Goal: Transaction & Acquisition: Obtain resource

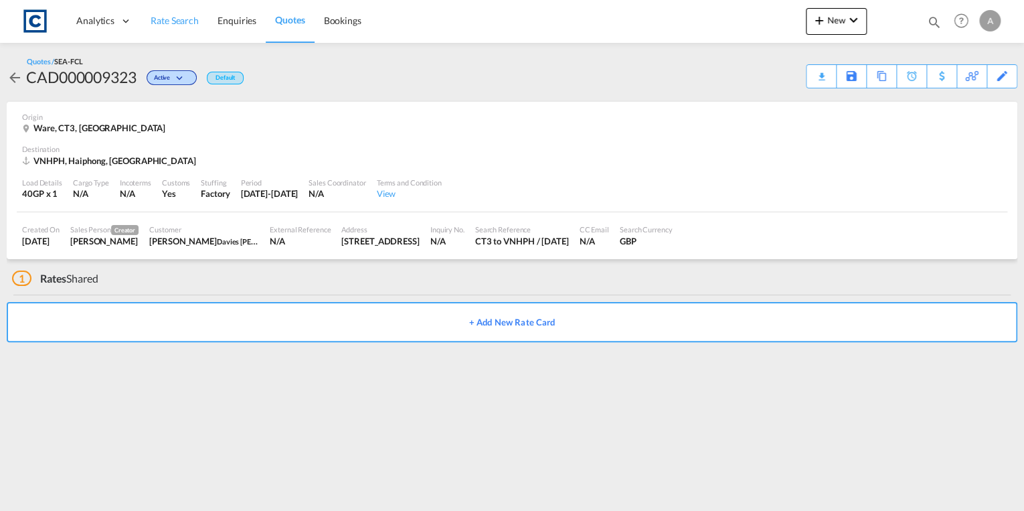
click at [177, 17] on span "Rate Search" at bounding box center [175, 20] width 48 height 11
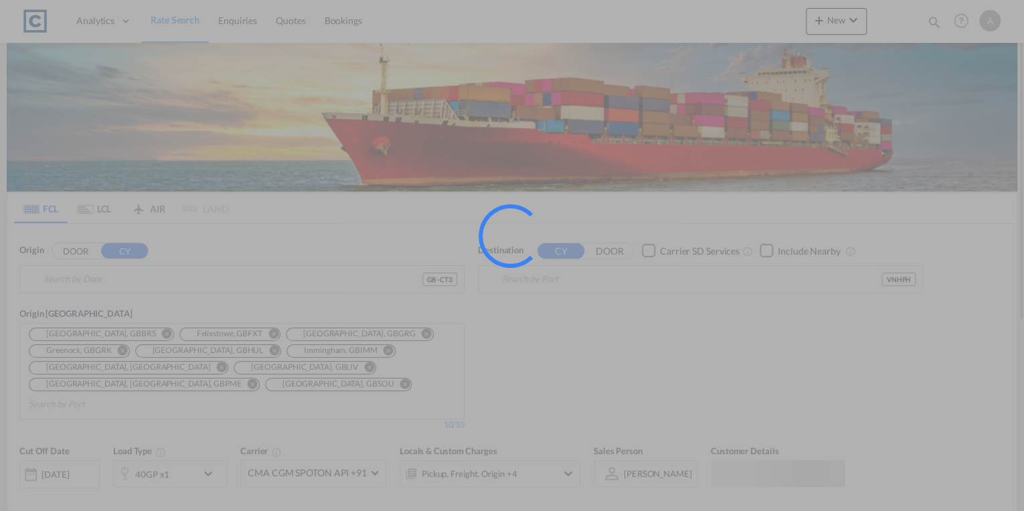
type input "GB-CT3, [GEOGRAPHIC_DATA]"
type input "Haiphong, VNHPH"
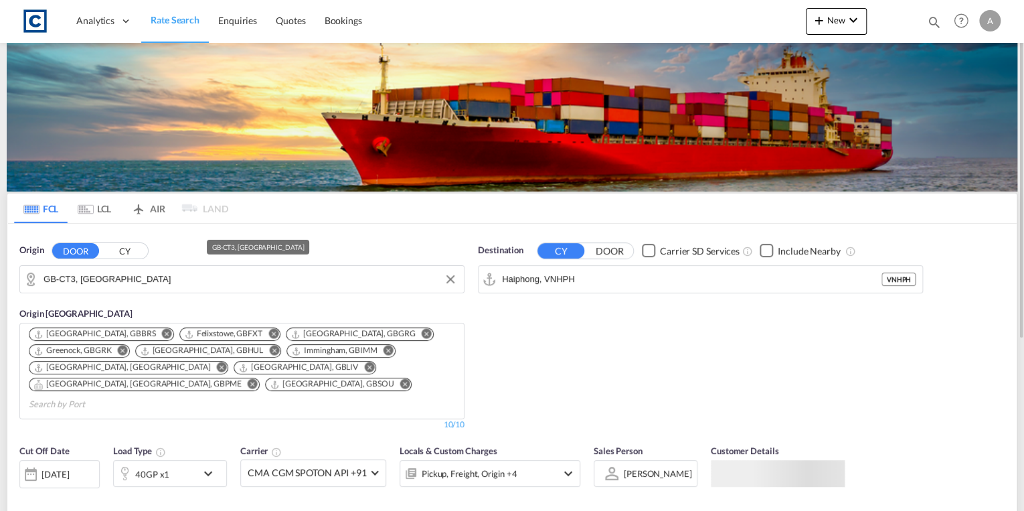
click at [177, 276] on input "GB-CT3, [GEOGRAPHIC_DATA]" at bounding box center [251, 279] width 414 height 20
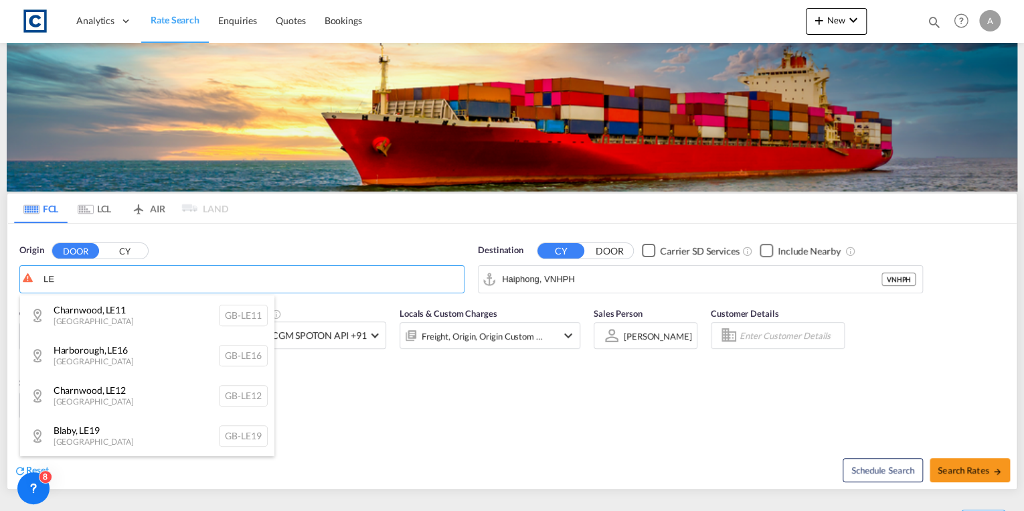
type input "L"
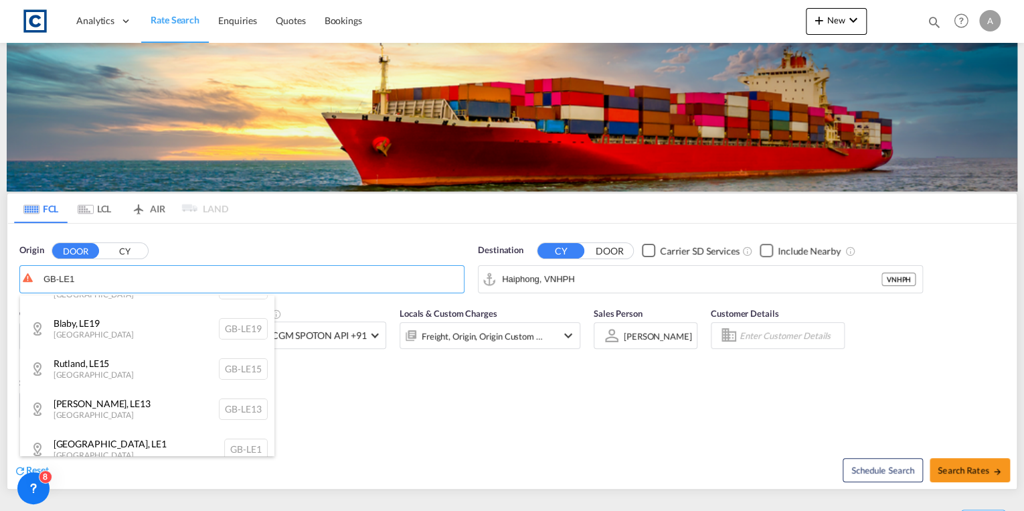
scroll to position [161, 0]
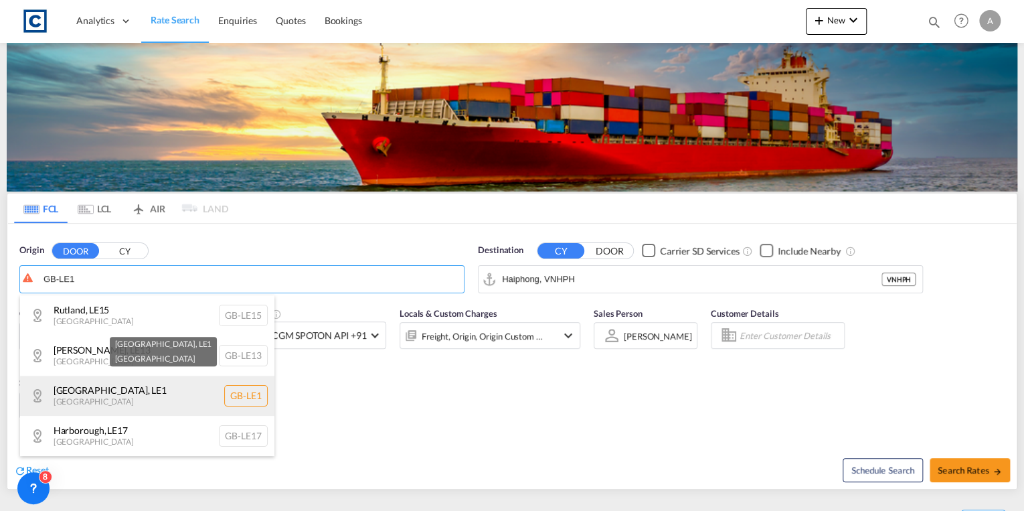
click at [152, 389] on div "[GEOGRAPHIC_DATA] , LE1 [GEOGRAPHIC_DATA] [GEOGRAPHIC_DATA]-LE1" at bounding box center [147, 396] width 254 height 40
type input "GB-LE1, [GEOGRAPHIC_DATA]"
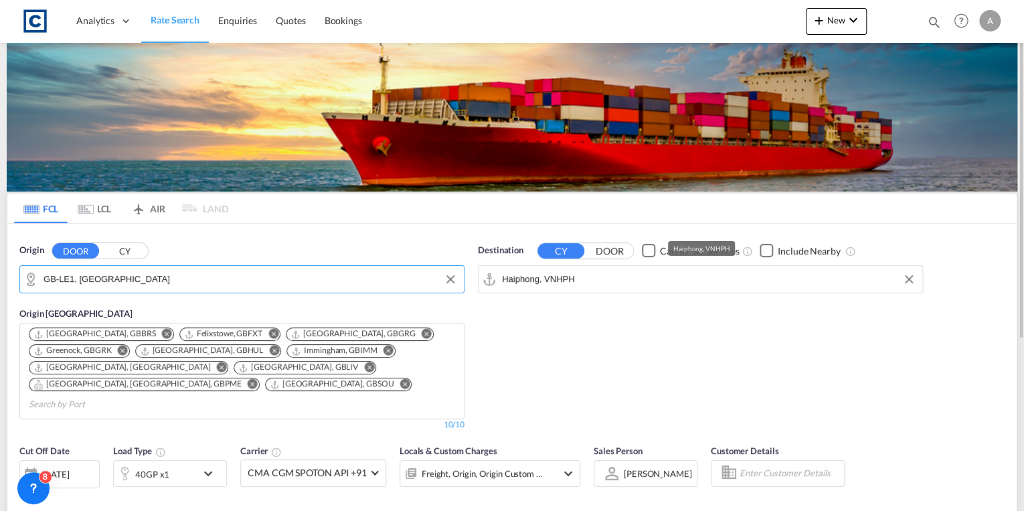
click at [584, 279] on input "Haiphong, VNHPH" at bounding box center [709, 279] width 414 height 20
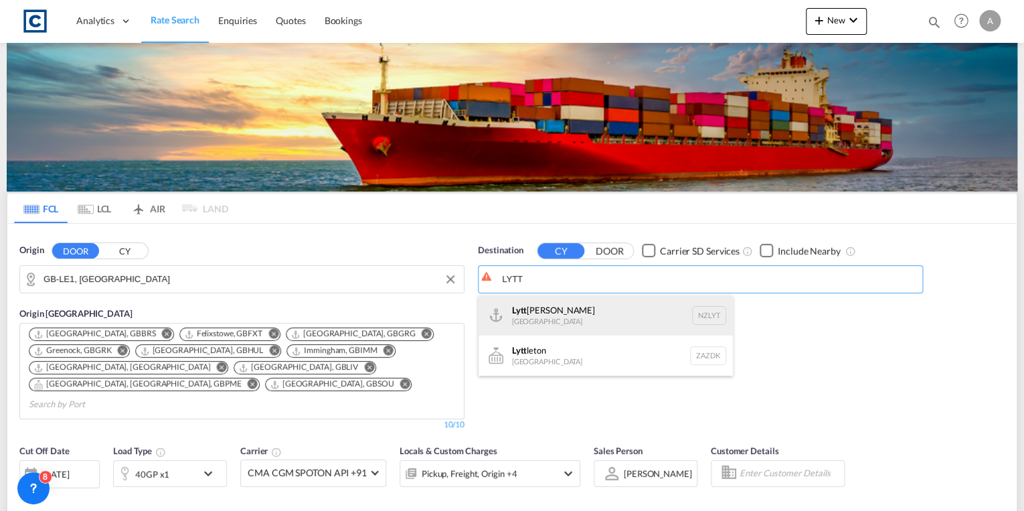
click at [613, 310] on div "[PERSON_NAME] [GEOGRAPHIC_DATA] NZLYT" at bounding box center [606, 315] width 254 height 40
type input "Lyttelton, NZLYT"
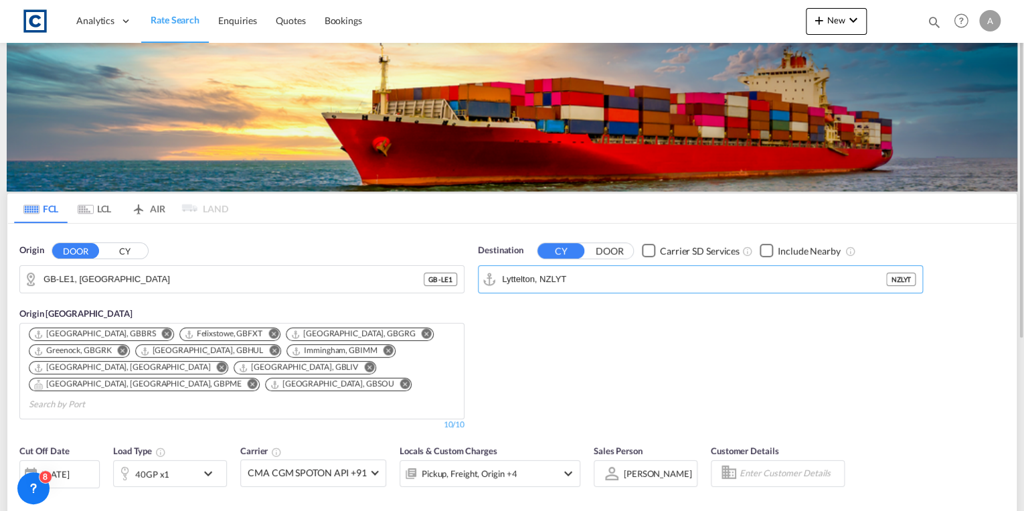
scroll to position [107, 0]
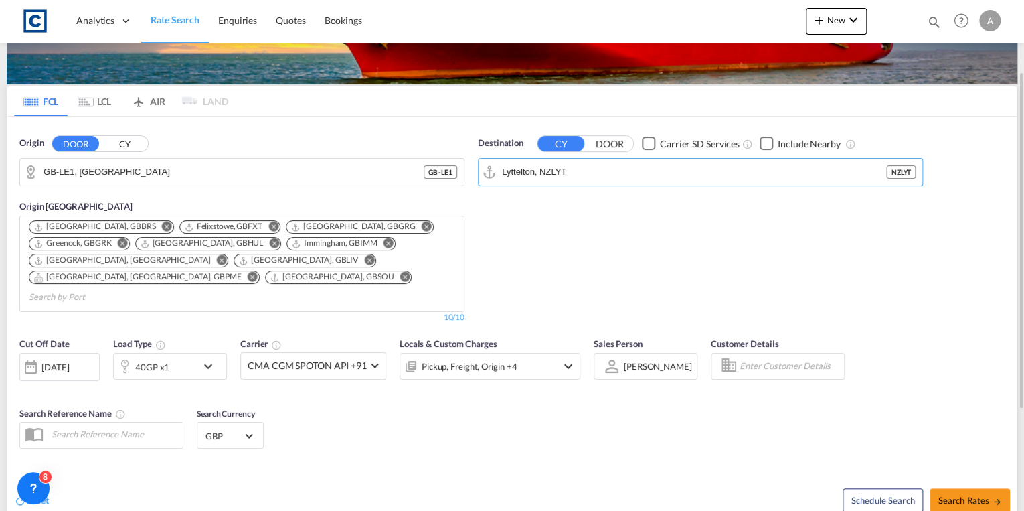
click at [198, 353] on div "40GP x1" at bounding box center [170, 366] width 114 height 27
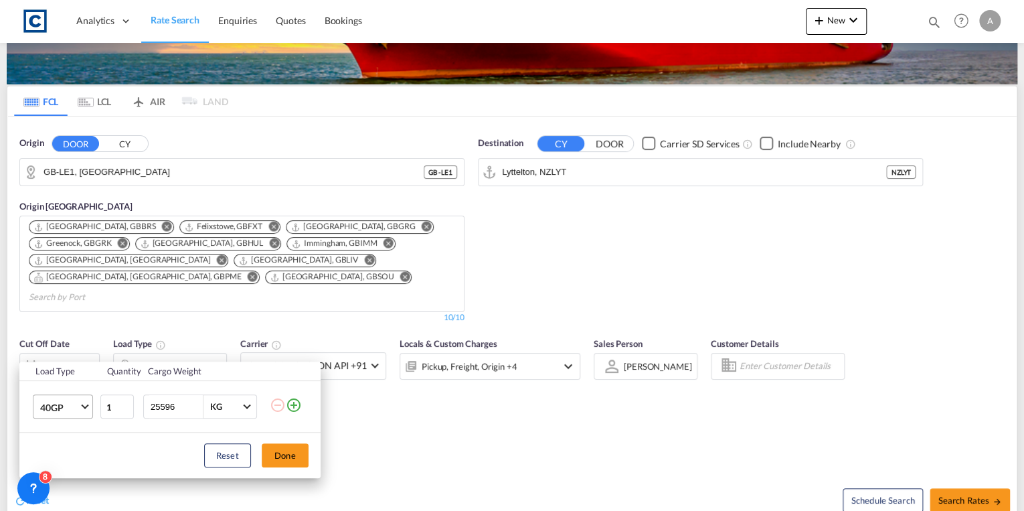
click at [70, 413] on md-select-value "40GP" at bounding box center [66, 406] width 54 height 23
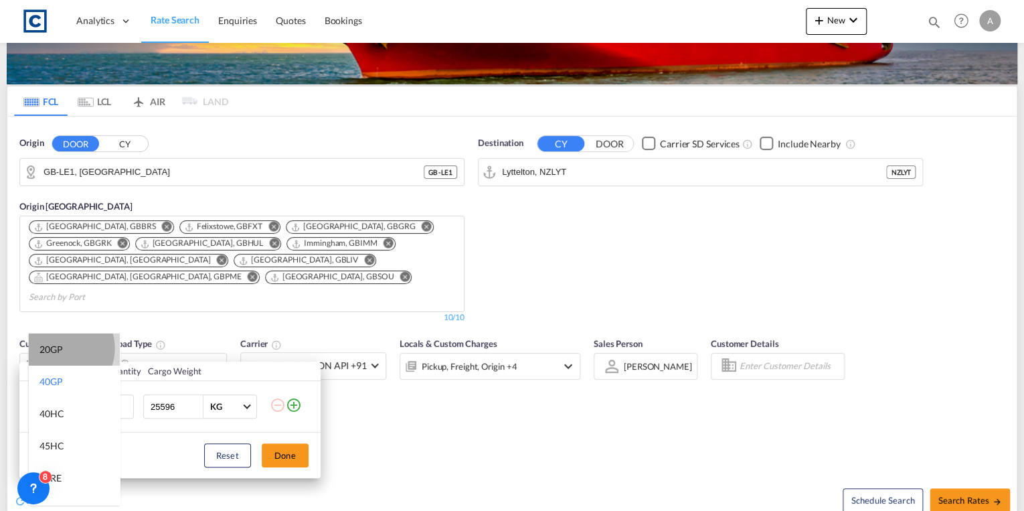
click at [61, 348] on div "20GP" at bounding box center [51, 349] width 23 height 13
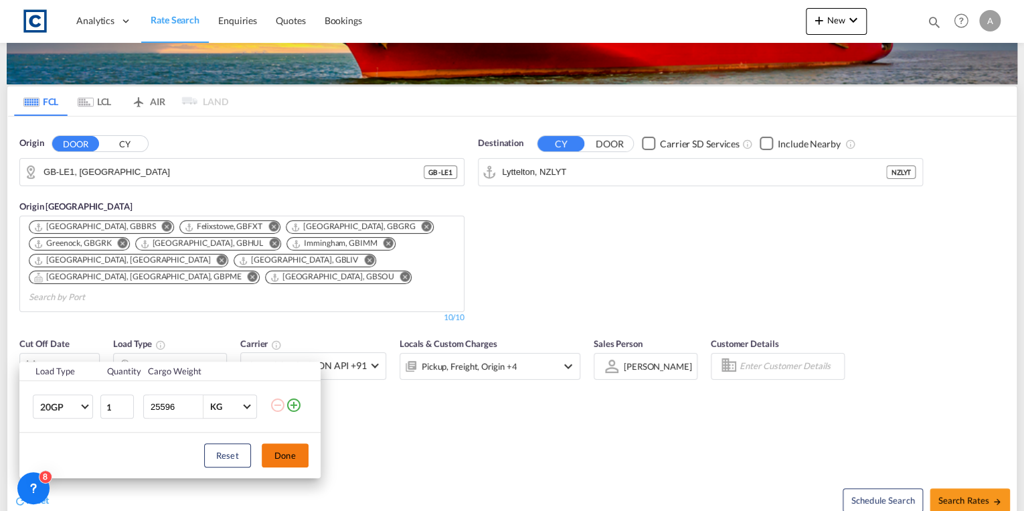
click at [286, 461] on button "Done" at bounding box center [285, 455] width 47 height 24
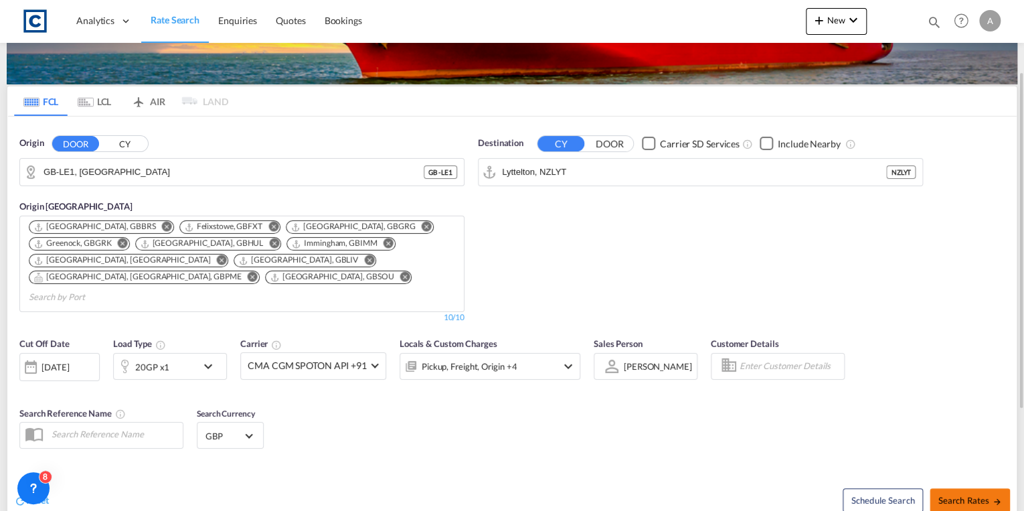
click at [953, 495] on span "Search Rates" at bounding box center [970, 500] width 64 height 11
type input "LE1 to NZLYT / [DATE]"
